Goal: Information Seeking & Learning: Learn about a topic

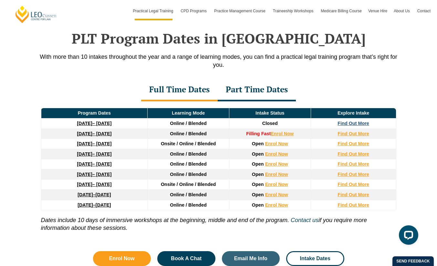
click at [341, 125] on strong "Find Out More" at bounding box center [354, 123] width 32 height 5
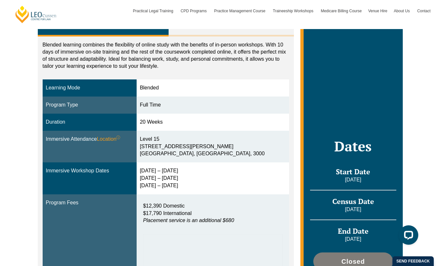
drag, startPoint x: 425, startPoint y: 64, endPoint x: 276, endPoint y: 124, distance: 161.1
click at [425, 64] on div "Blended Online Blended learning combines the flexibility of online study with t…" at bounding box center [218, 205] width 437 height 431
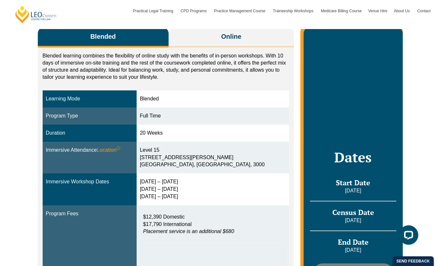
scroll to position [132, 0]
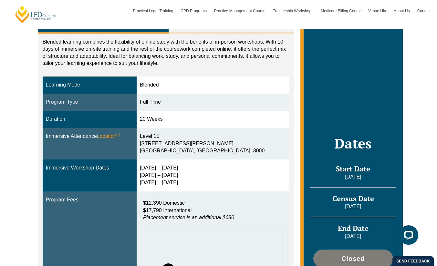
click at [188, 184] on div "[DATE] – [DATE] [DATE] – [DATE] [DATE] – [DATE]" at bounding box center [213, 176] width 146 height 22
click at [196, 186] on div "[DATE] – [DATE] [DATE] – [DATE] [DATE] – [DATE]" at bounding box center [213, 176] width 146 height 22
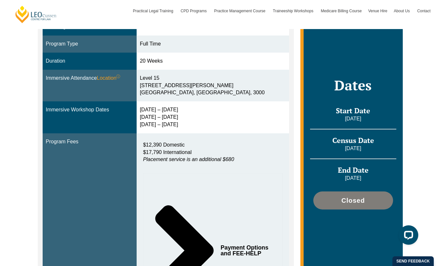
scroll to position [191, 0]
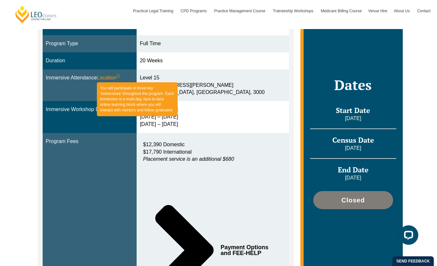
click at [114, 78] on span "Location ⓘ You will participate in three key ‘Immersives’ throughout the progra…" at bounding box center [109, 77] width 24 height 7
click at [120, 76] on sup "ⓘ" at bounding box center [118, 76] width 4 height 5
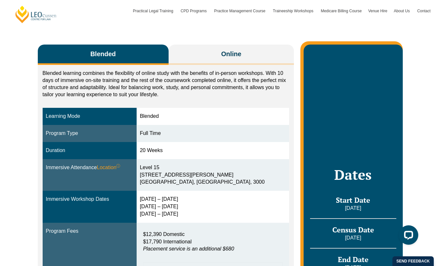
scroll to position [0, 0]
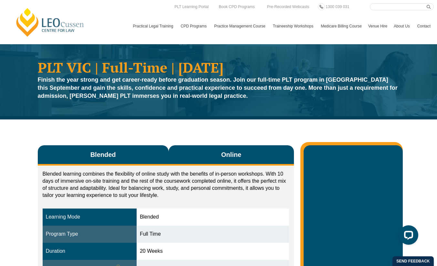
click at [201, 152] on button "Online" at bounding box center [232, 155] width 126 height 20
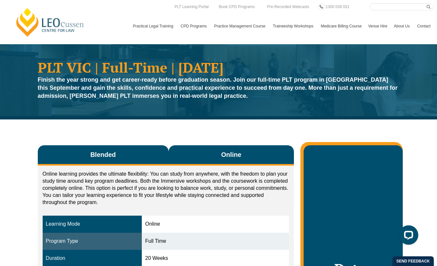
click at [153, 153] on button "Blended" at bounding box center [103, 155] width 131 height 20
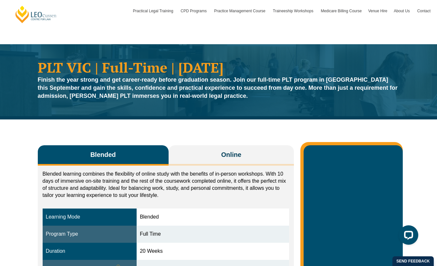
scroll to position [54, 0]
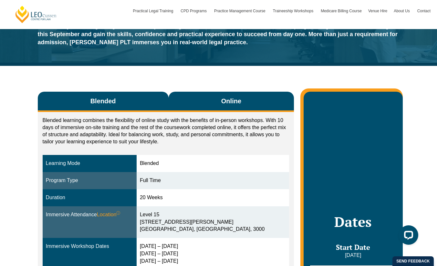
click at [218, 96] on button "Online" at bounding box center [232, 102] width 126 height 20
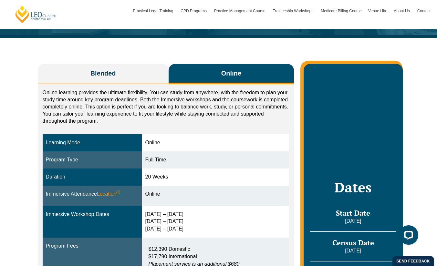
scroll to position [82, 0]
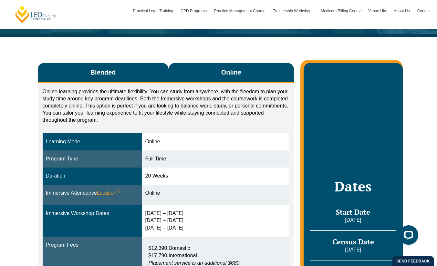
click at [133, 77] on button "Blended" at bounding box center [103, 73] width 131 height 20
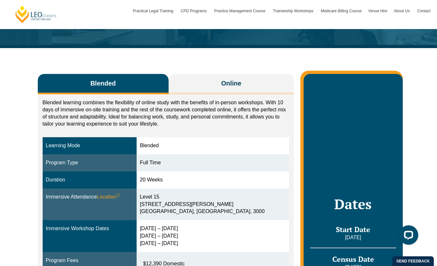
scroll to position [71, 0]
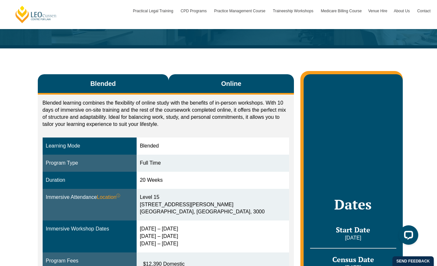
click at [239, 87] on span "Online" at bounding box center [231, 83] width 20 height 9
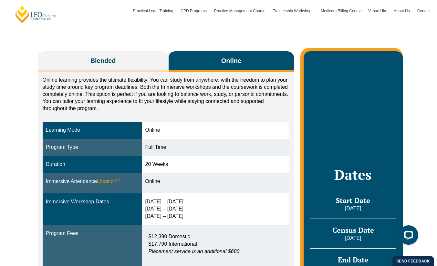
scroll to position [98, 0]
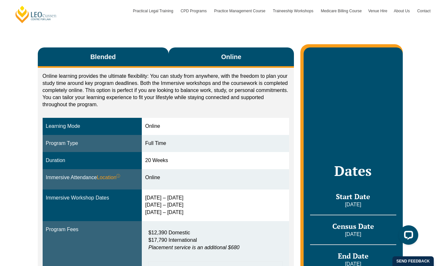
click at [139, 54] on button "Blended" at bounding box center [103, 58] width 131 height 20
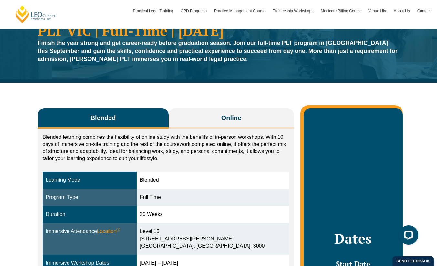
scroll to position [0, 0]
